Goal: Information Seeking & Learning: Check status

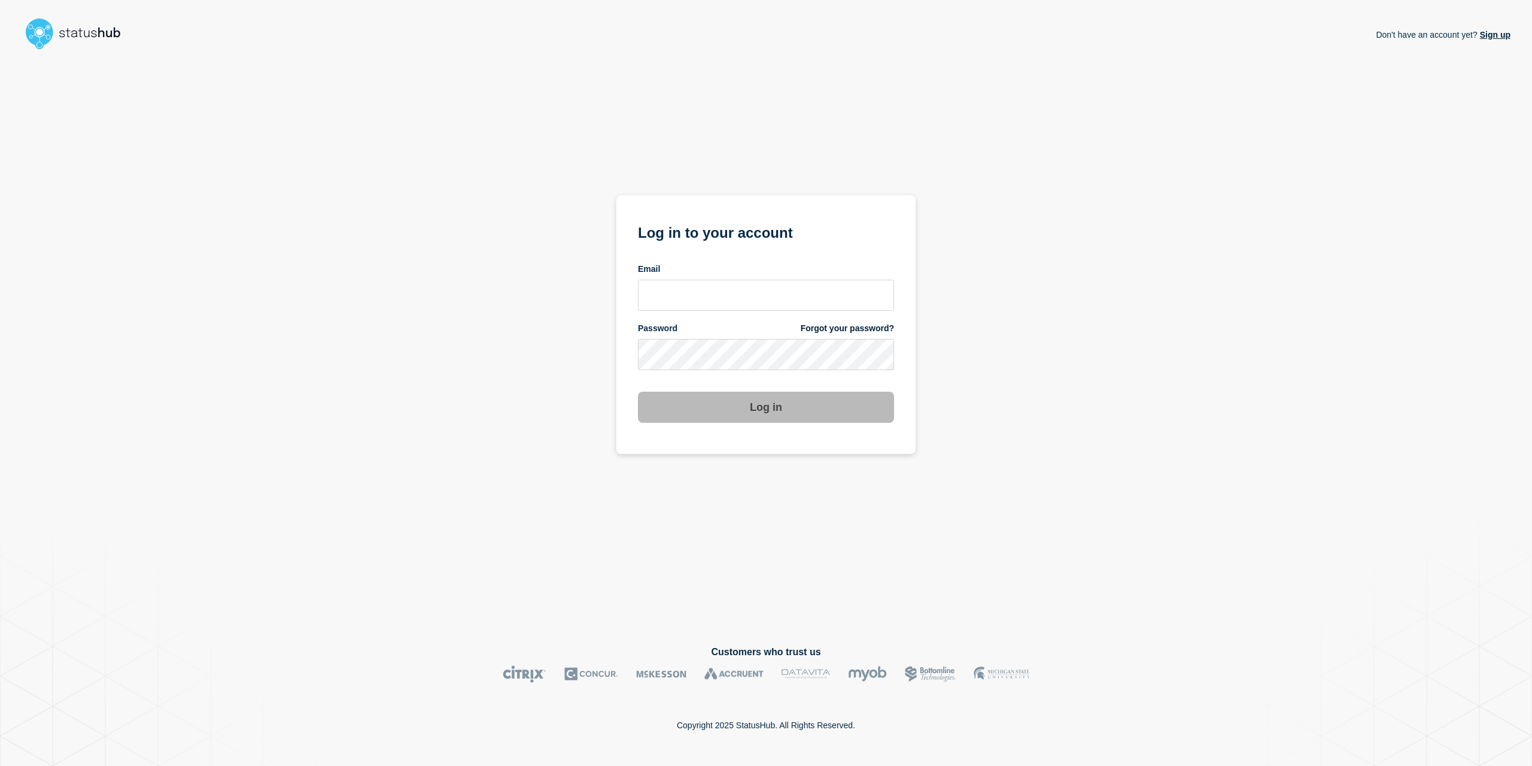
click at [710, 312] on form "Log in to your account Email Password Forgot your password? Log in" at bounding box center [766, 321] width 256 height 202
click at [709, 308] on input "email input" at bounding box center [766, 295] width 256 height 31
click at [711, 305] on input "email input" at bounding box center [766, 295] width 256 height 31
click at [0, 765] on com-1password-button at bounding box center [0, 766] width 0 height 0
click at [743, 296] on input "email input" at bounding box center [766, 295] width 256 height 31
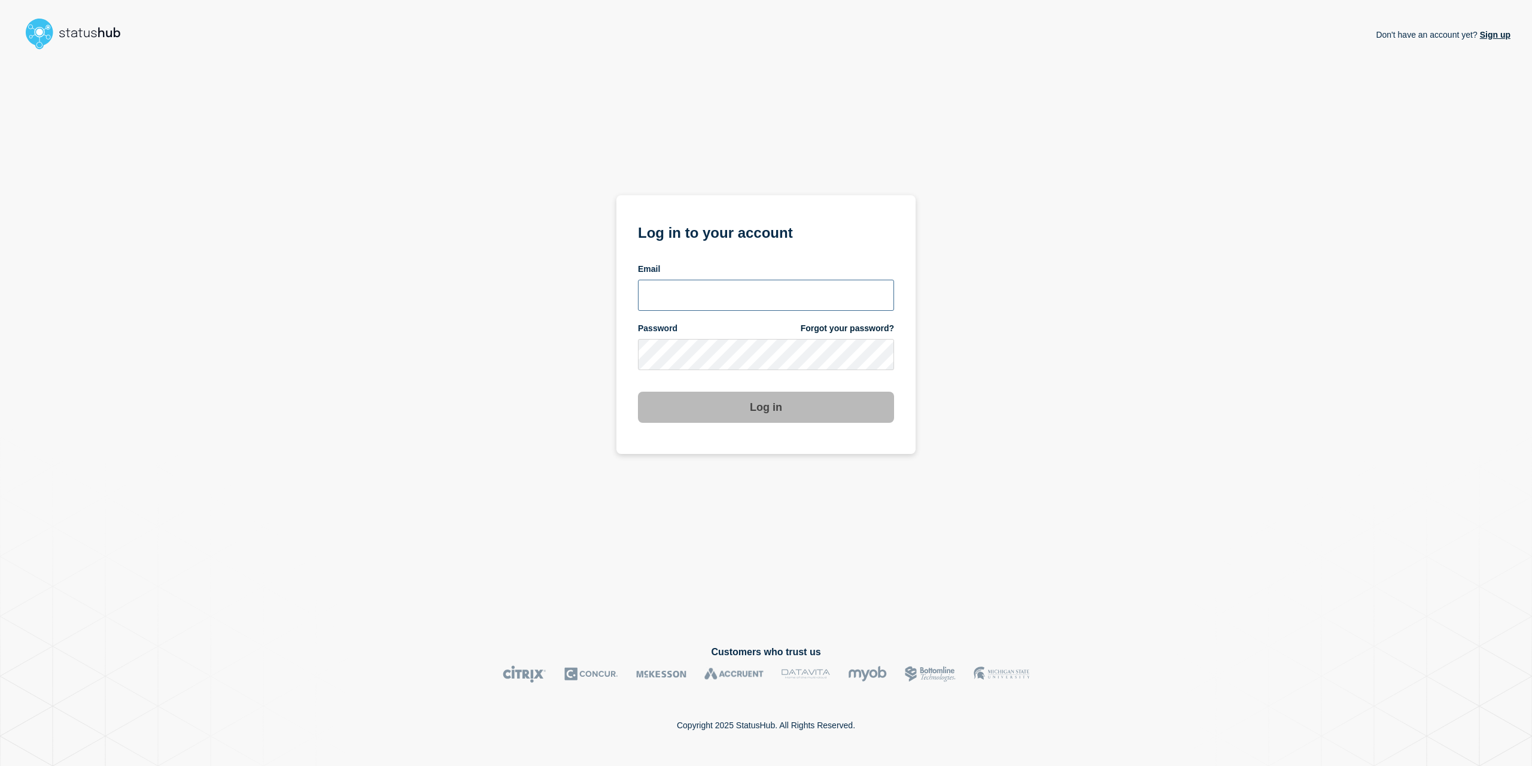
type input "caleb.stahr@conexon.us"
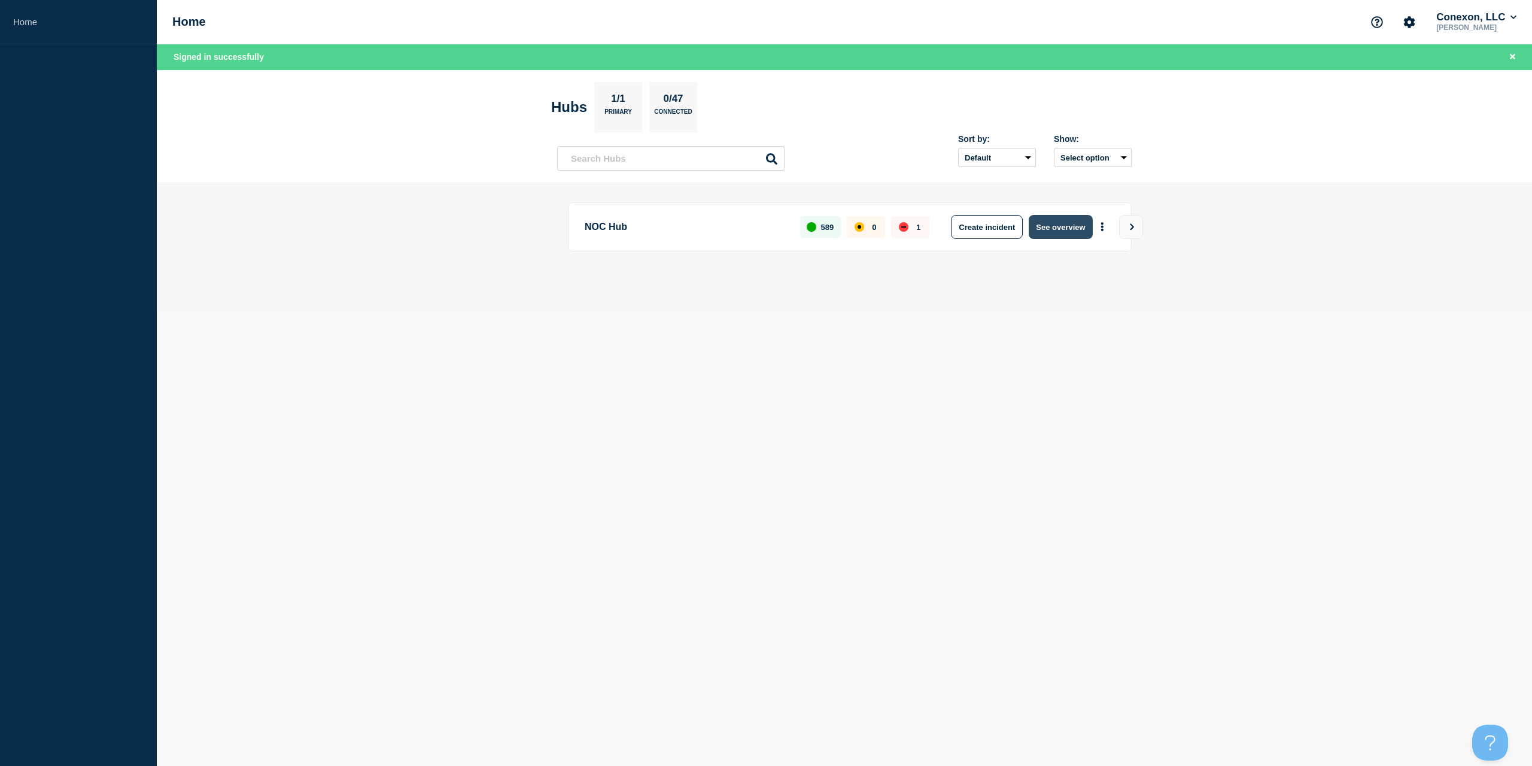
click at [1052, 221] on button "See overview" at bounding box center [1060, 227] width 63 height 24
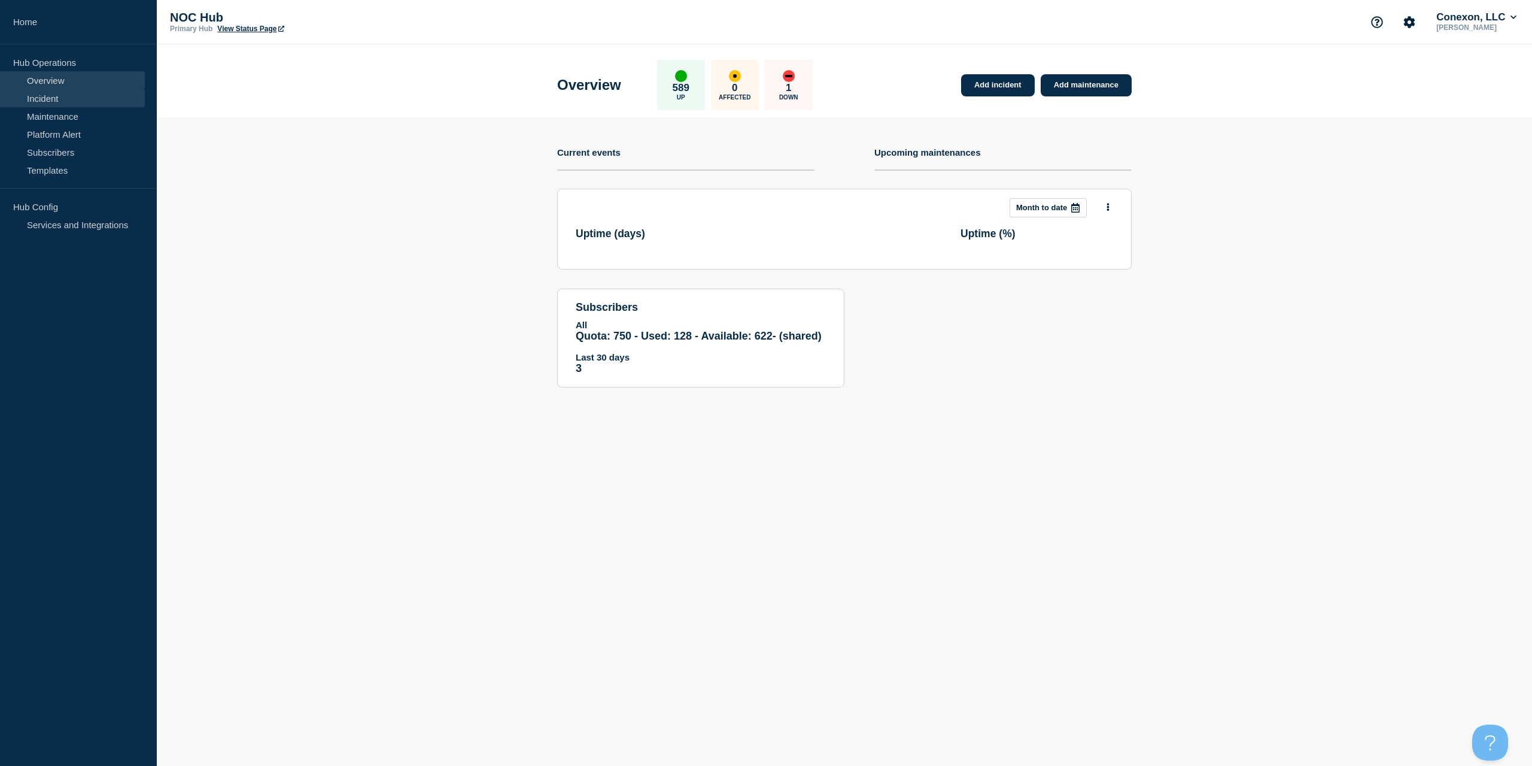
click at [76, 98] on link "Incident" at bounding box center [72, 98] width 145 height 18
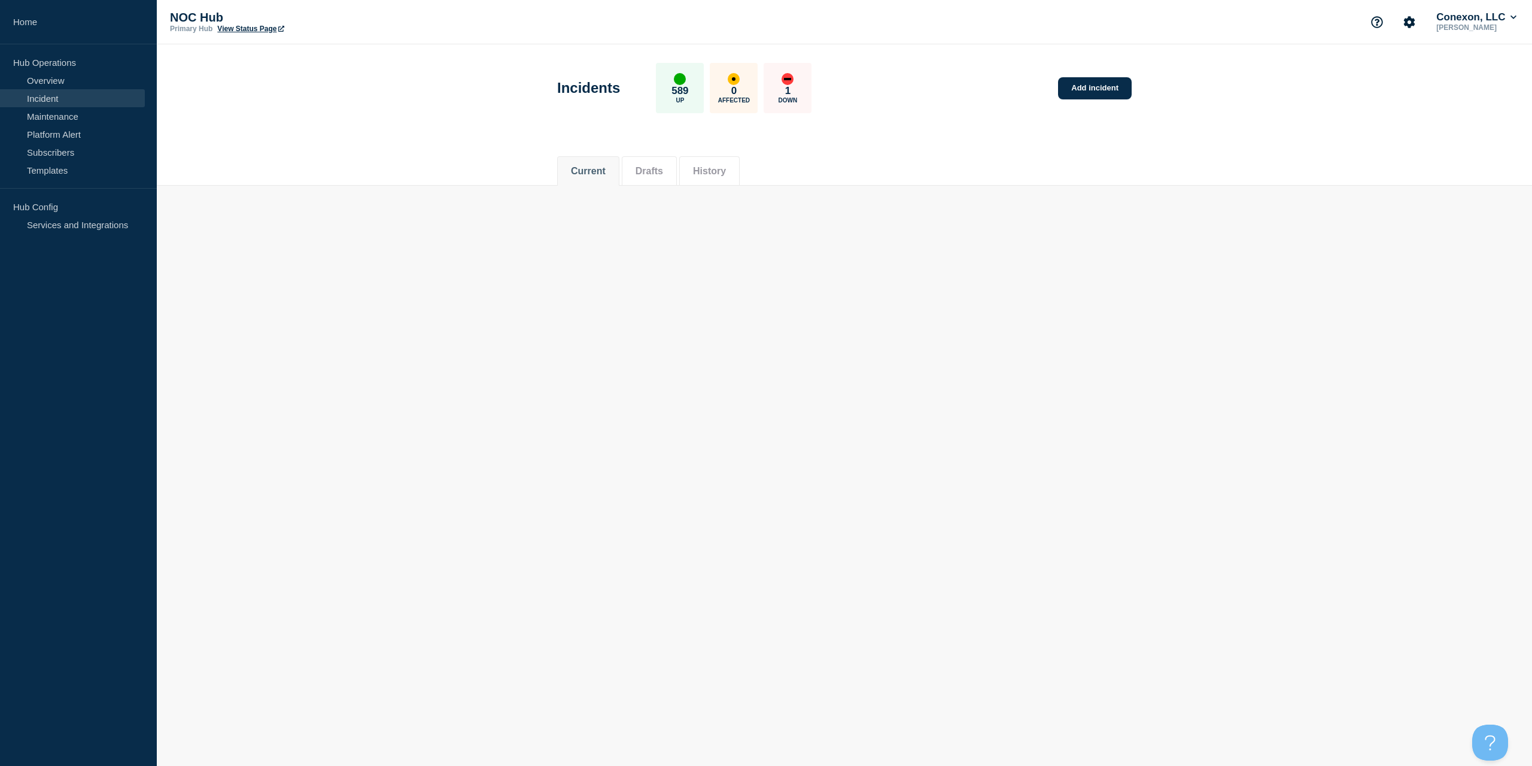
click at [707, 168] on button "History" at bounding box center [709, 171] width 33 height 11
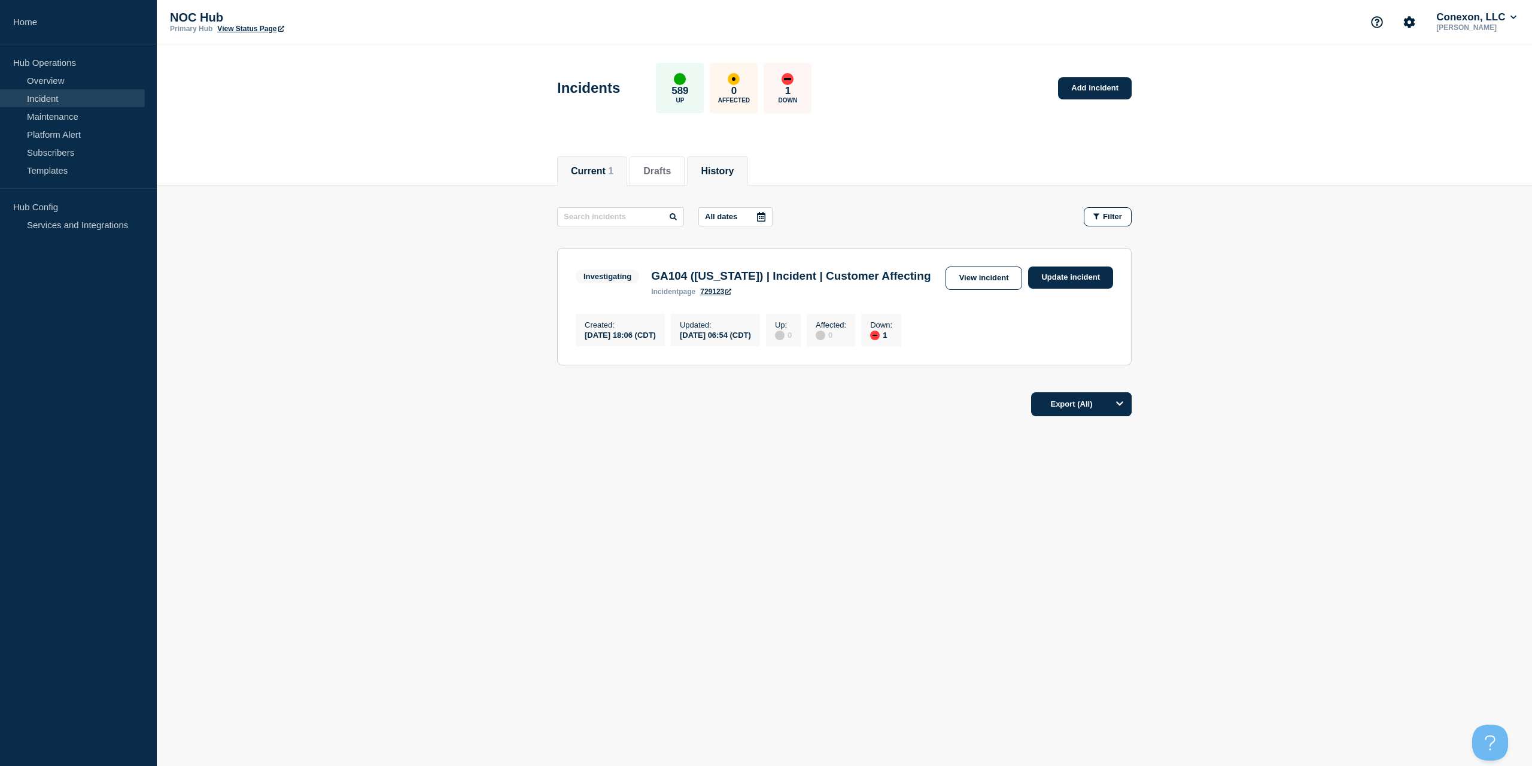
click at [707, 168] on li "History" at bounding box center [717, 170] width 60 height 29
click at [766, 218] on icon at bounding box center [762, 217] width 10 height 10
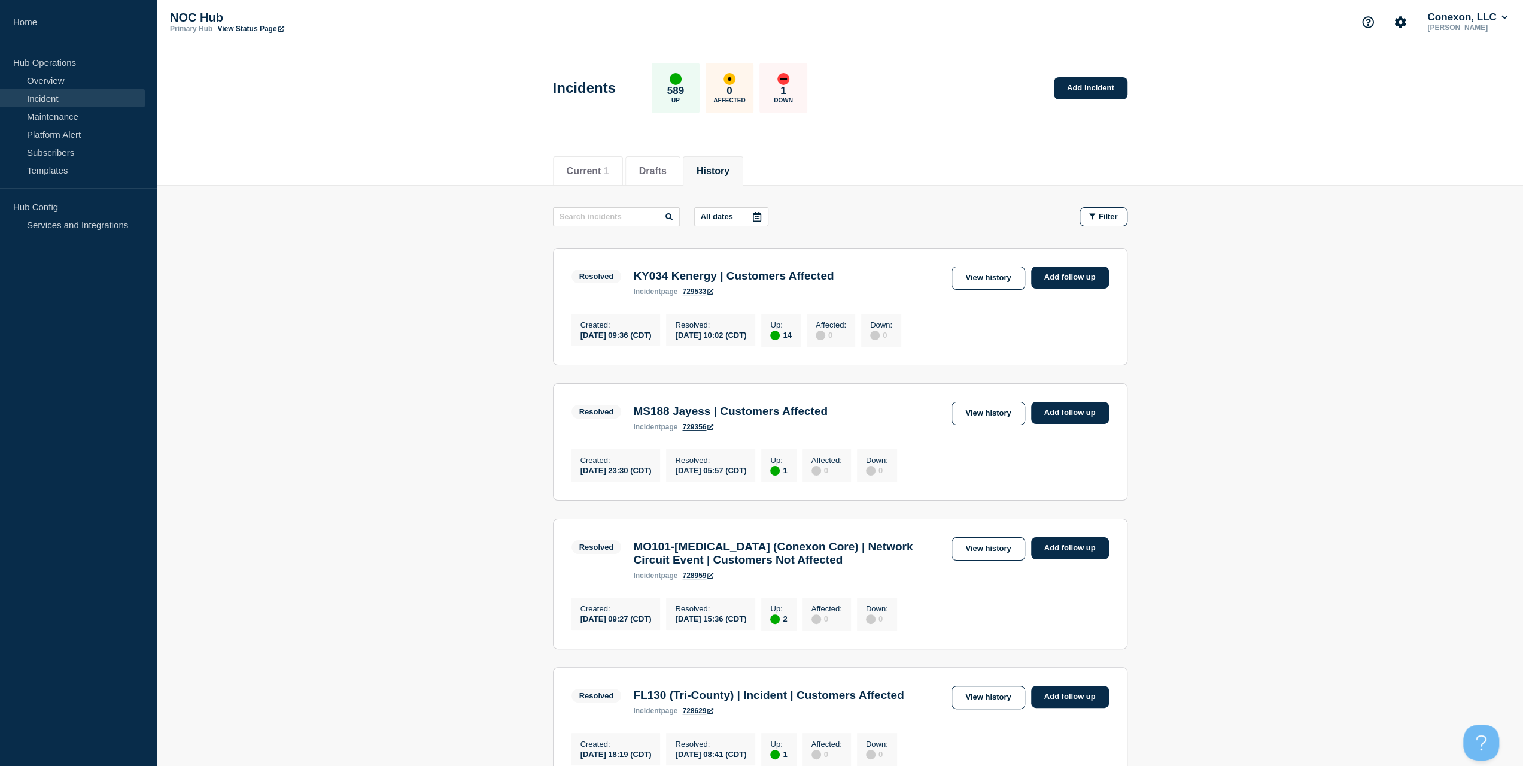
click at [765, 215] on div at bounding box center [757, 217] width 22 height 18
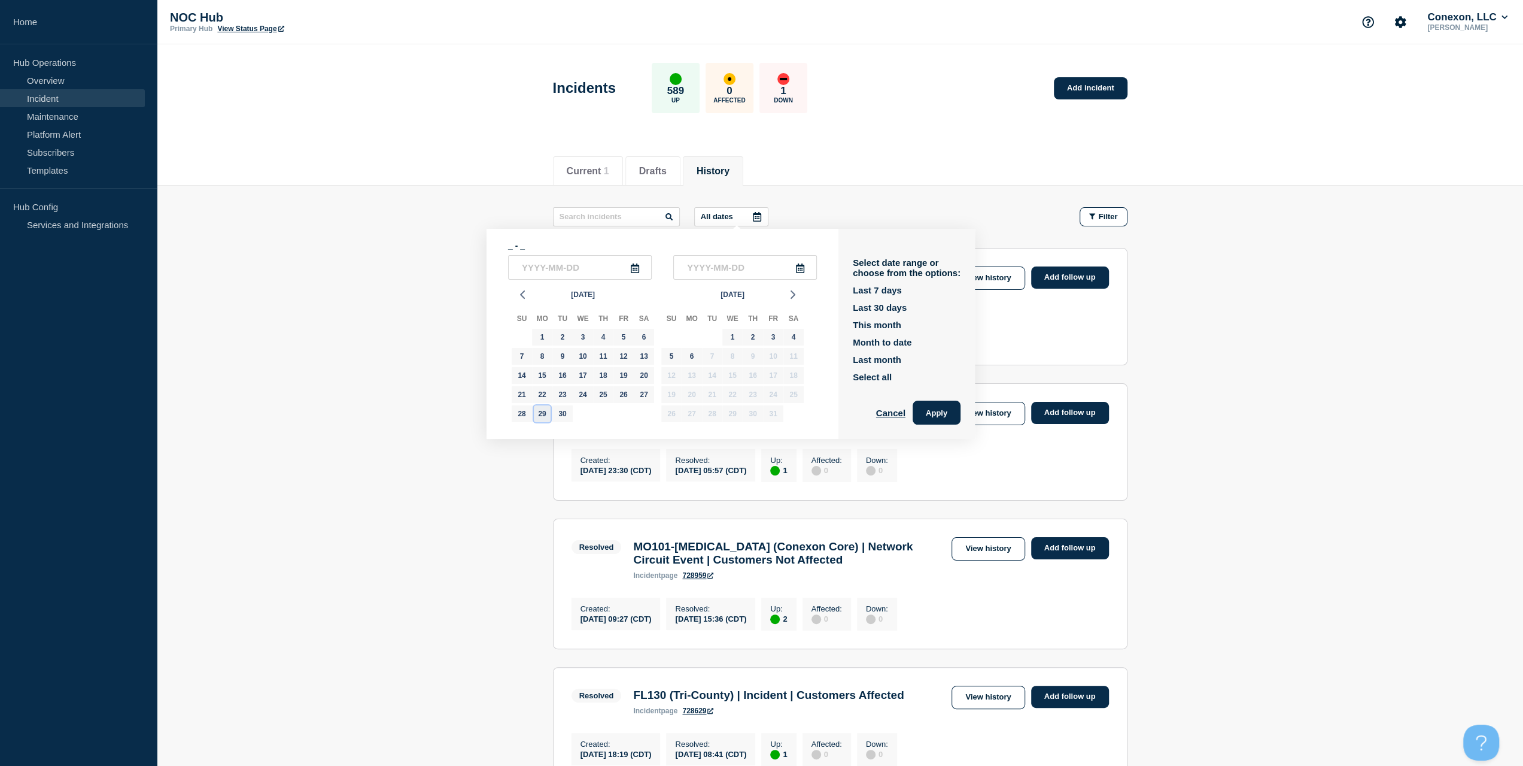
click at [543, 415] on div "29" at bounding box center [542, 413] width 17 height 17
type input "[DATE]"
click at [545, 417] on div "29" at bounding box center [542, 413] width 17 height 17
type input "[DATE]"
click at [952, 412] on button "Apply" at bounding box center [937, 412] width 48 height 24
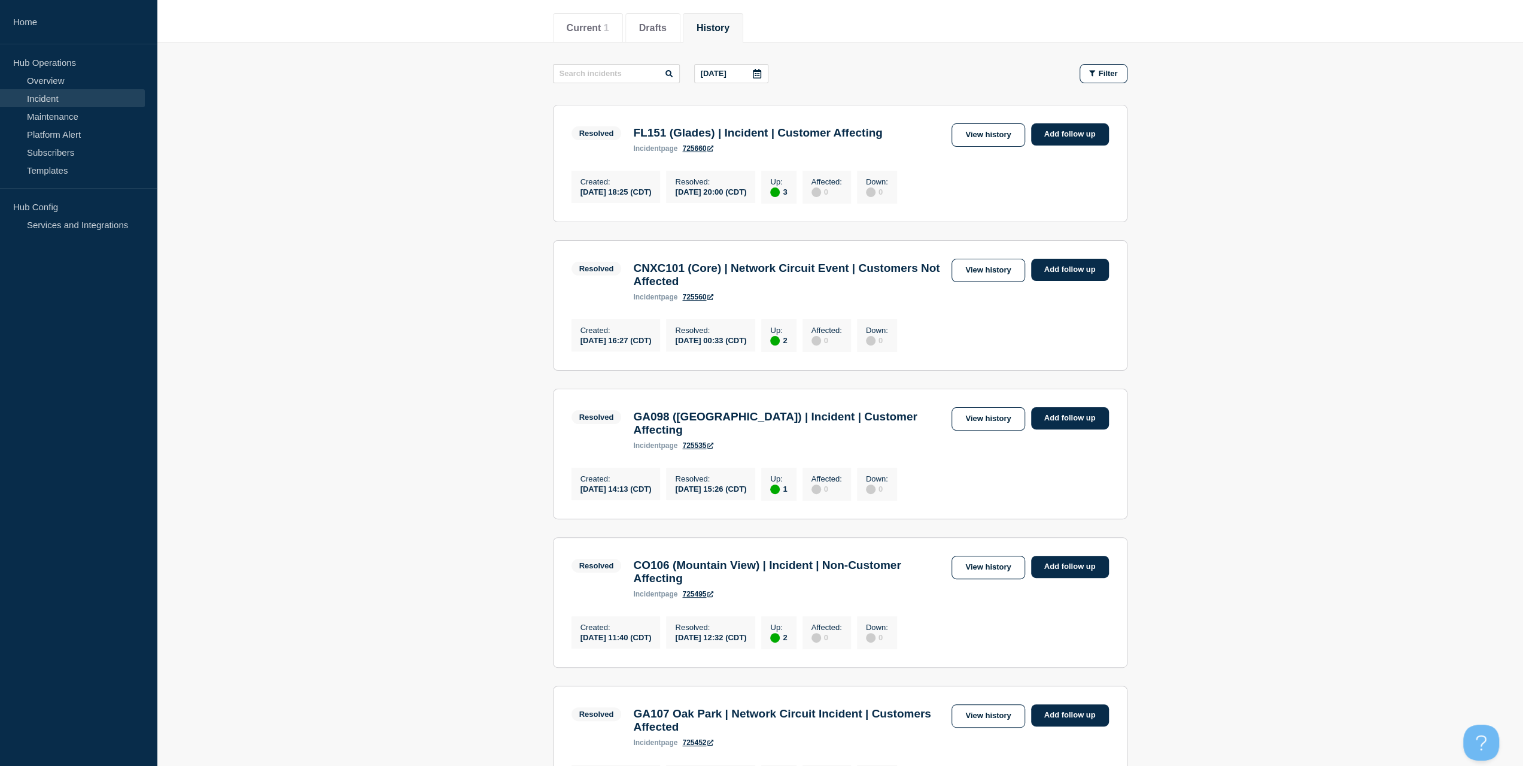
scroll to position [138, 0]
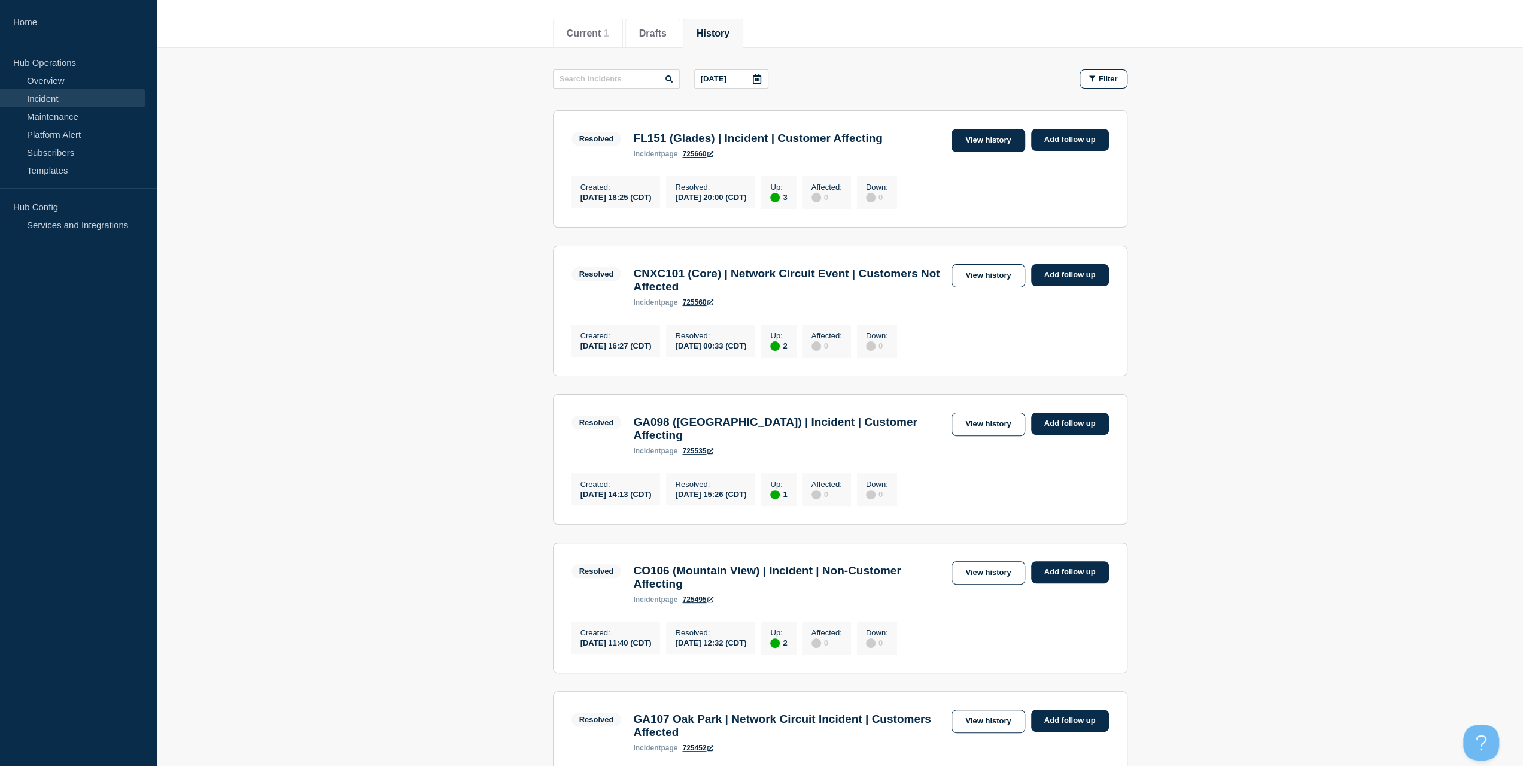
click at [1002, 150] on link "View history" at bounding box center [988, 140] width 73 height 23
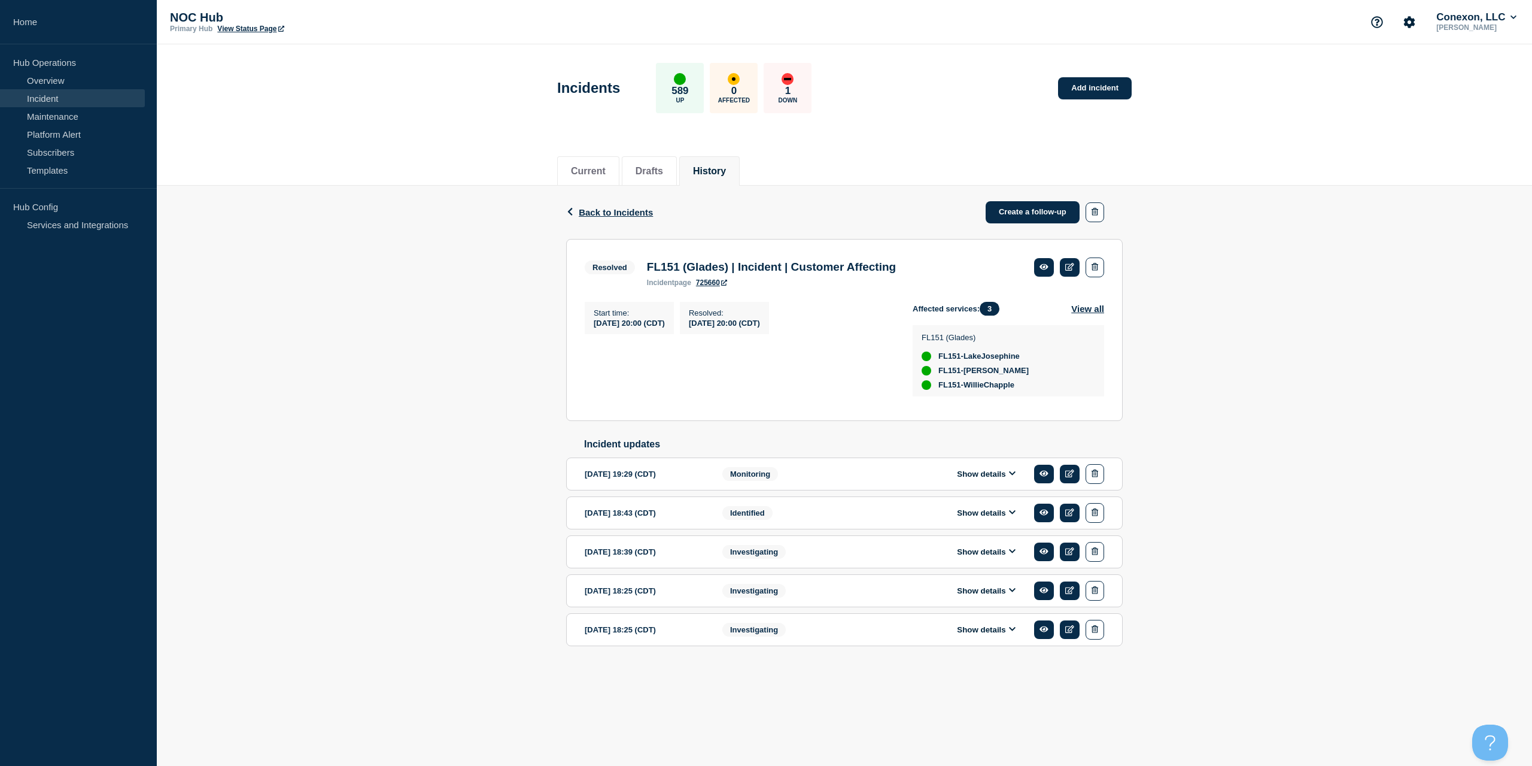
click at [972, 627] on div "Show details" at bounding box center [995, 629] width 218 height 20
click at [975, 634] on button "Show details" at bounding box center [986, 629] width 66 height 10
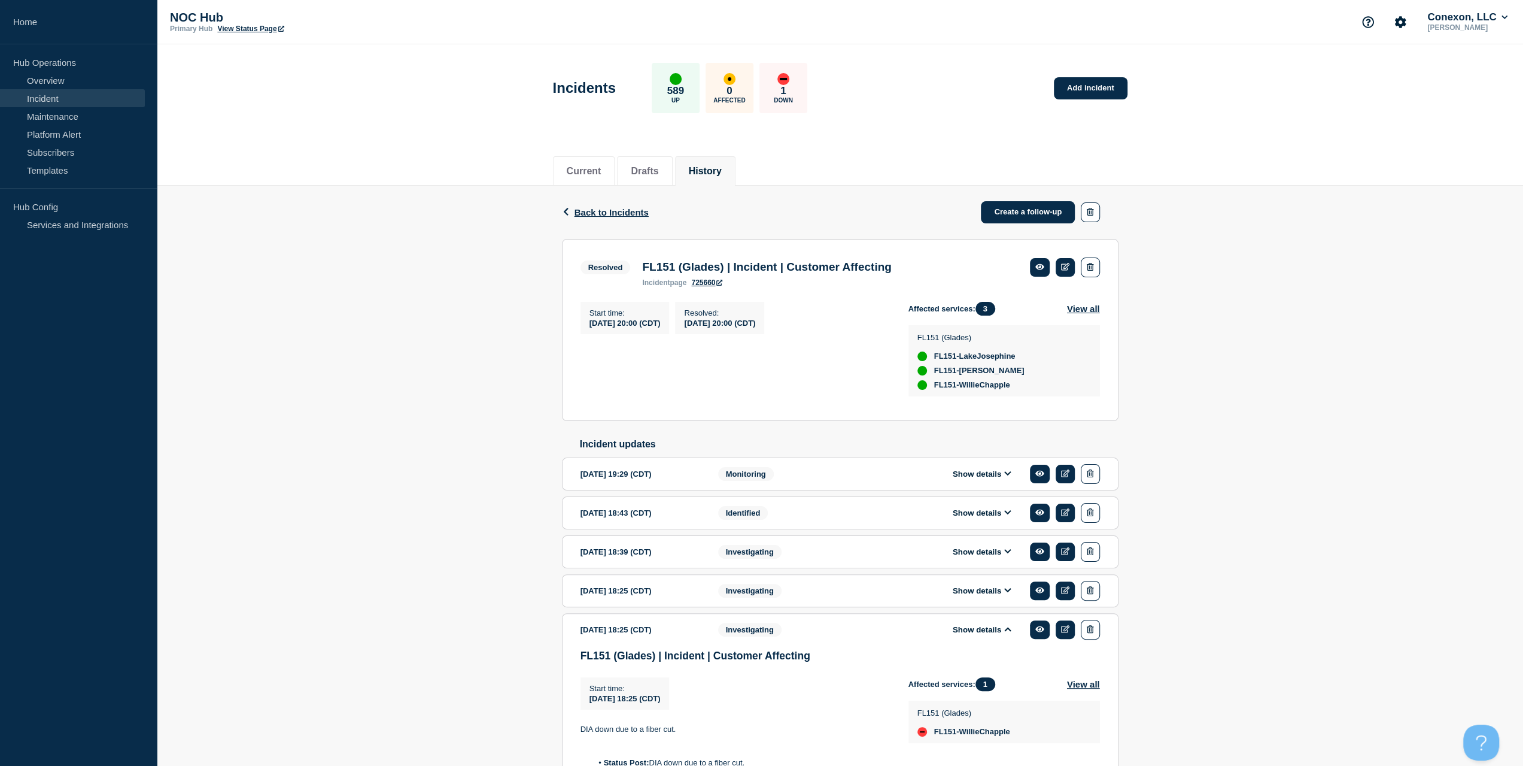
click at [978, 607] on section "[DATE] 18:25 (CDT) Show details Investigating" at bounding box center [840, 590] width 557 height 33
click at [982, 590] on div "Show details" at bounding box center [991, 591] width 218 height 20
click at [985, 594] on button "Show details" at bounding box center [982, 590] width 66 height 10
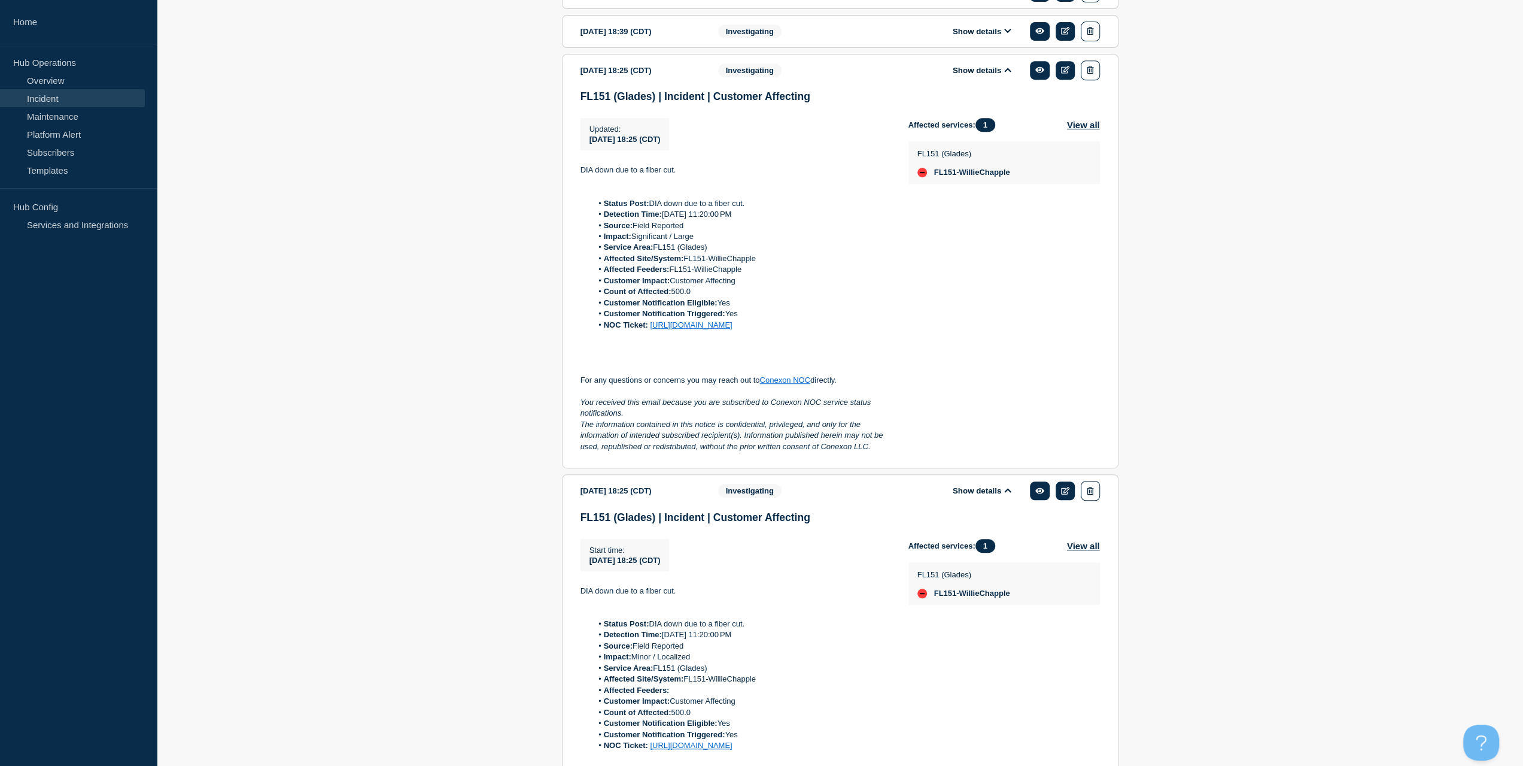
scroll to position [239, 0]
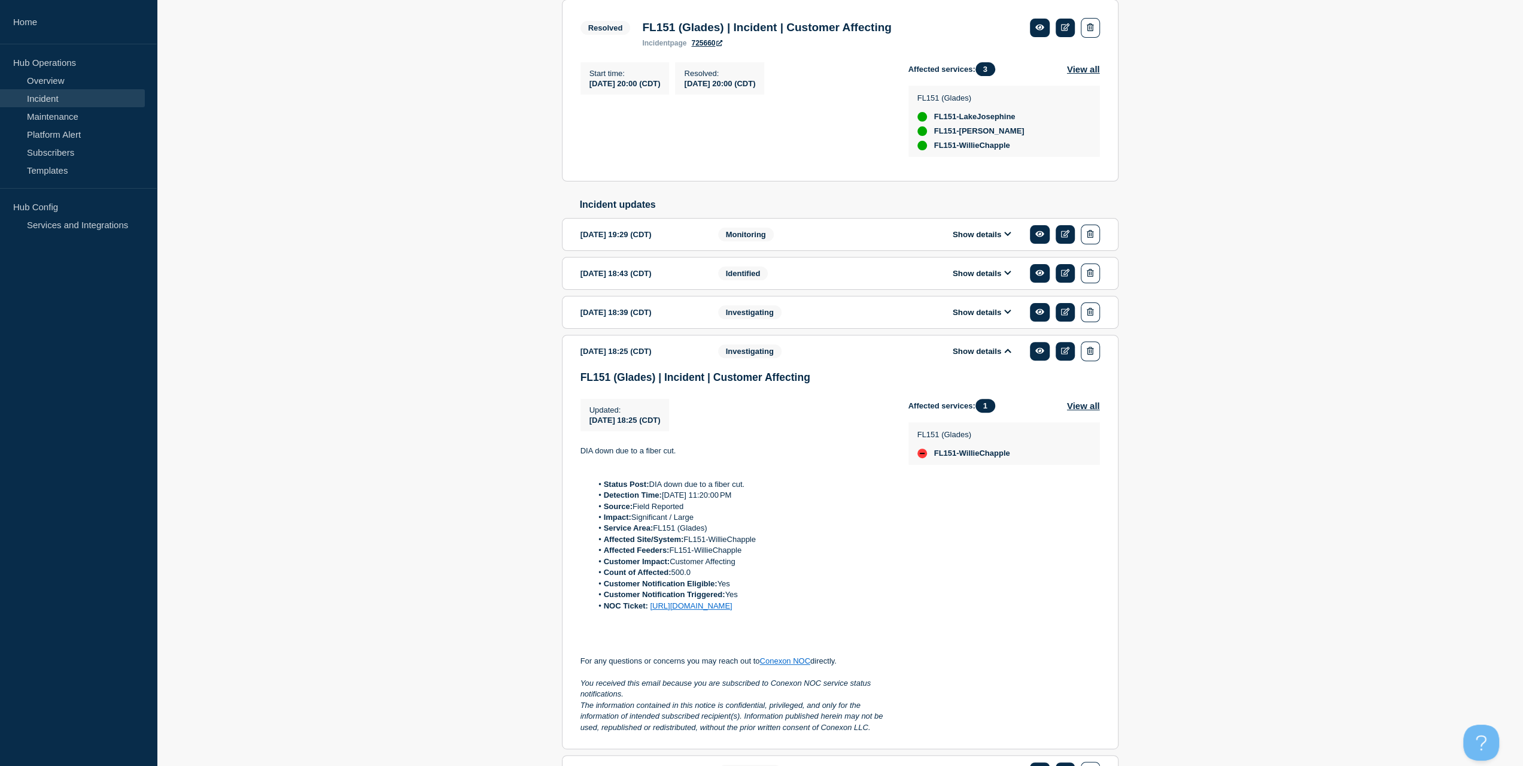
click at [973, 317] on button "Show details" at bounding box center [982, 312] width 66 height 10
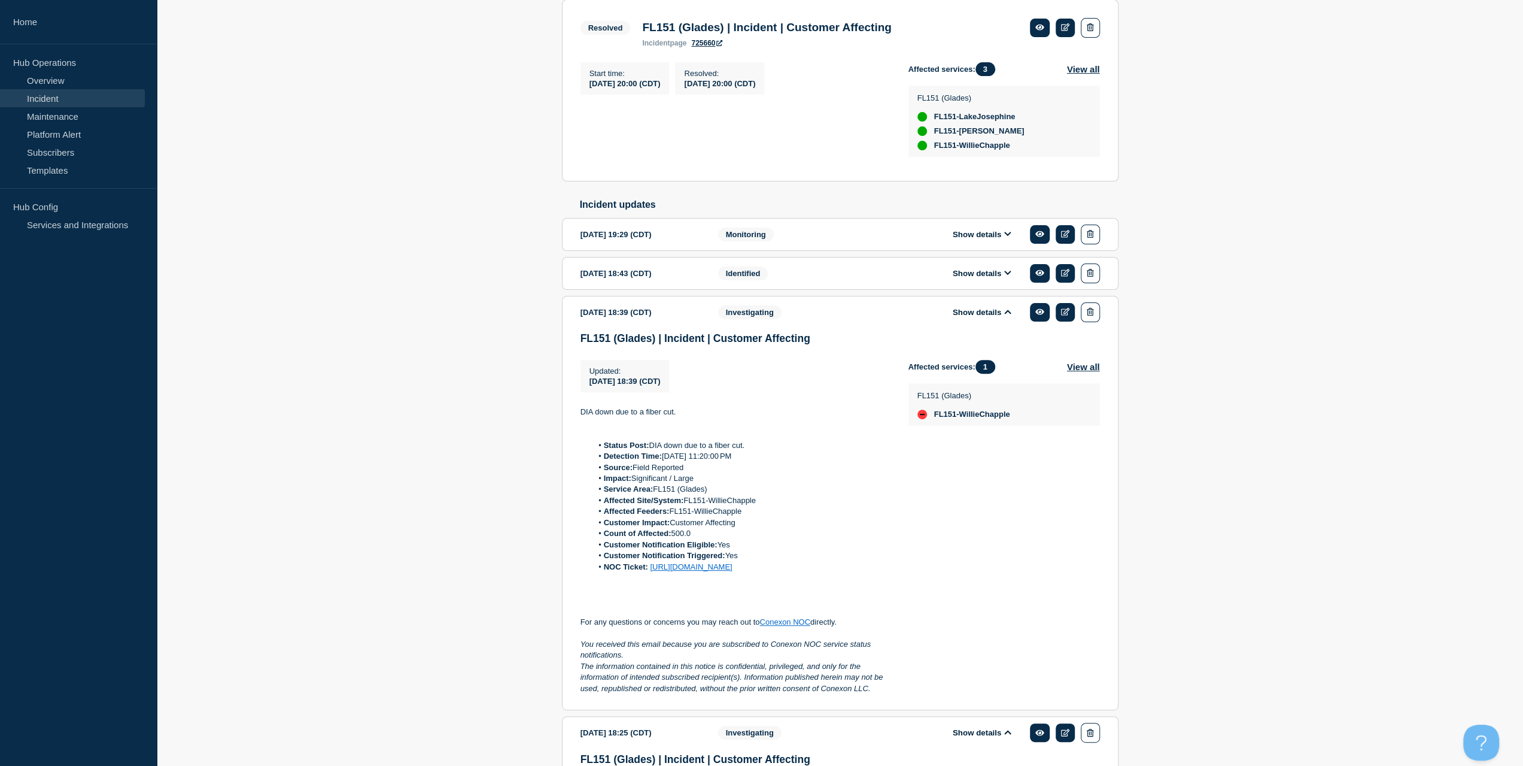
click at [983, 278] on button "Show details" at bounding box center [982, 273] width 66 height 10
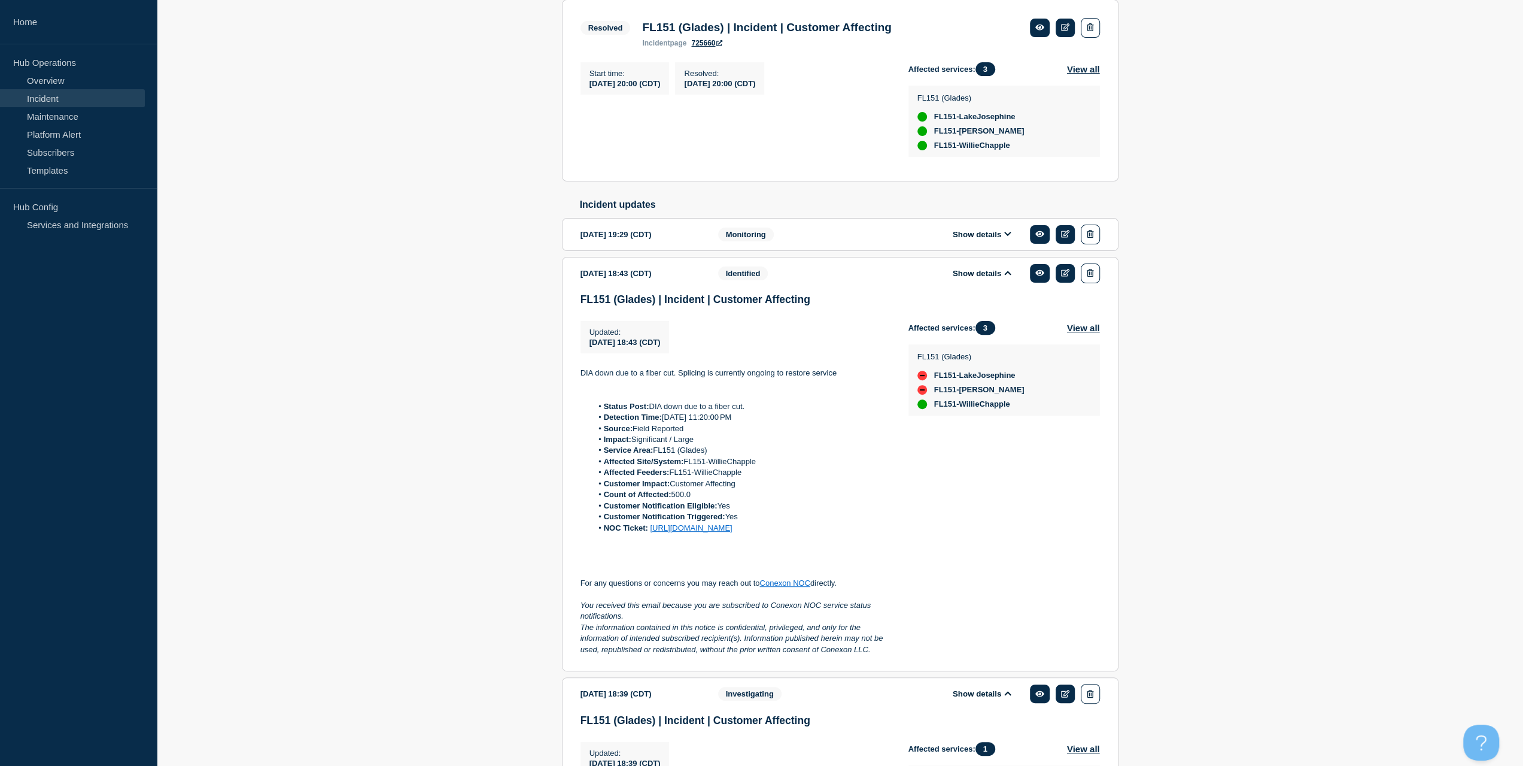
click at [963, 244] on div "Show details" at bounding box center [991, 234] width 218 height 20
click at [963, 239] on button "Show details" at bounding box center [982, 234] width 66 height 10
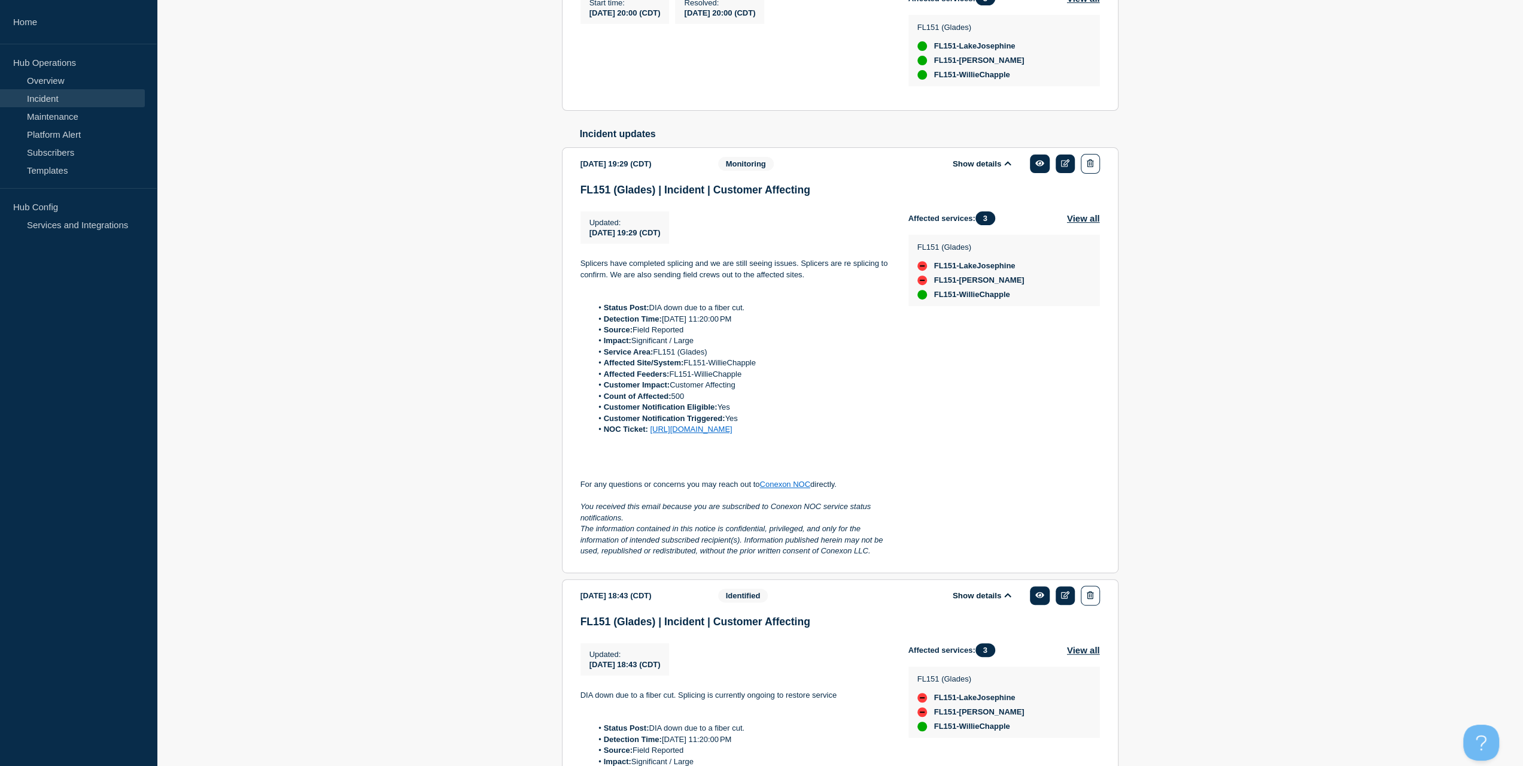
scroll to position [299, 0]
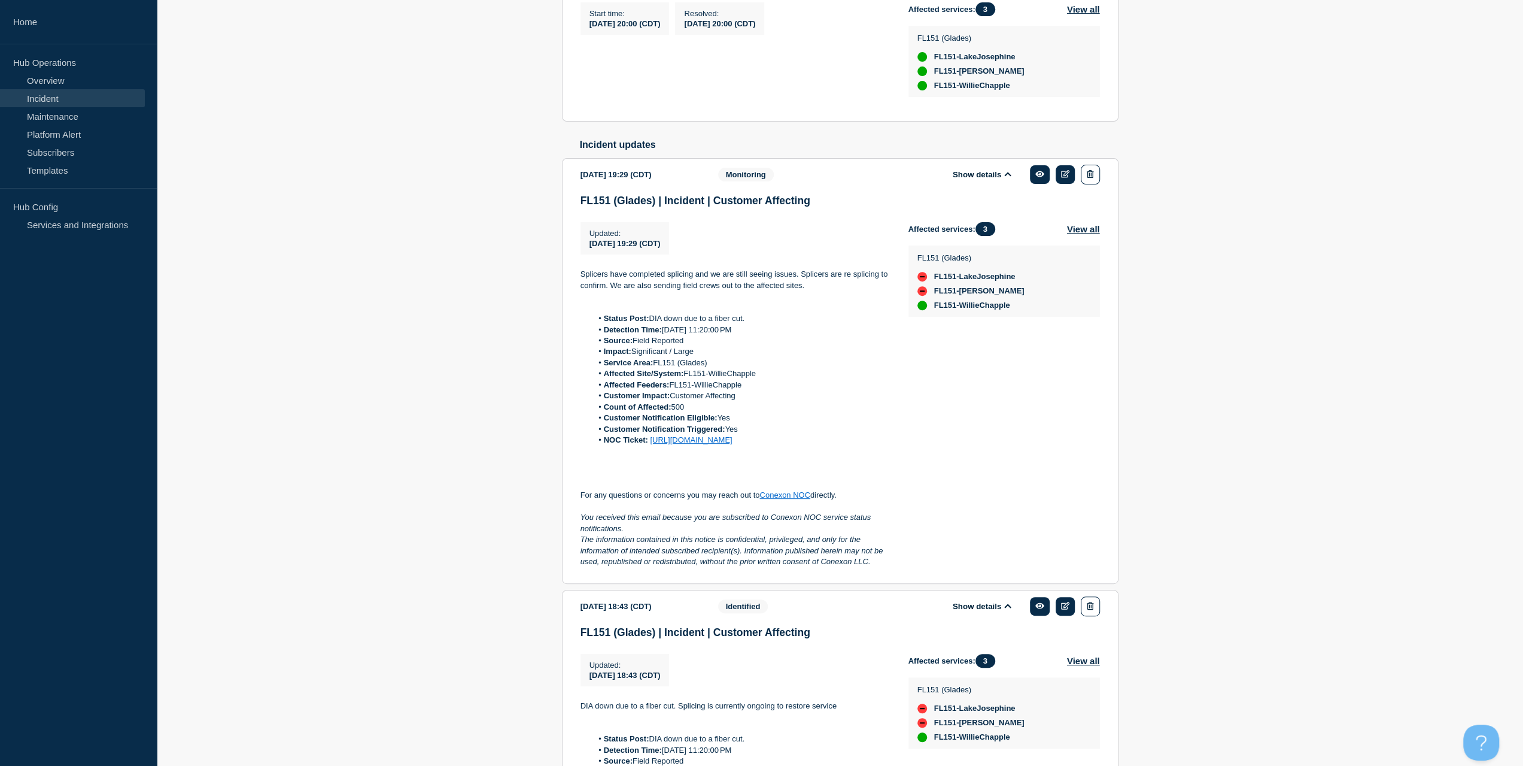
click at [71, 93] on link "Incident" at bounding box center [72, 98] width 145 height 18
